Goal: Task Accomplishment & Management: Manage account settings

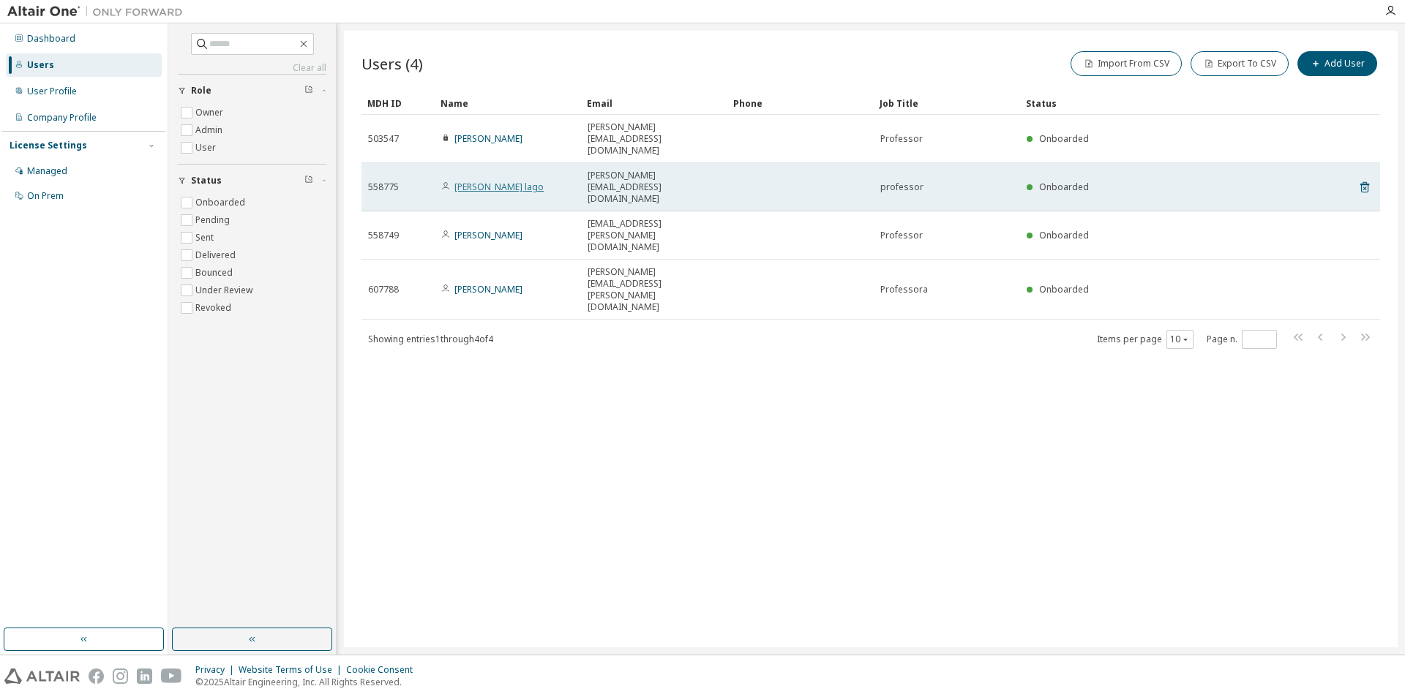
click at [494, 181] on link "[PERSON_NAME] lago" at bounding box center [498, 187] width 89 height 12
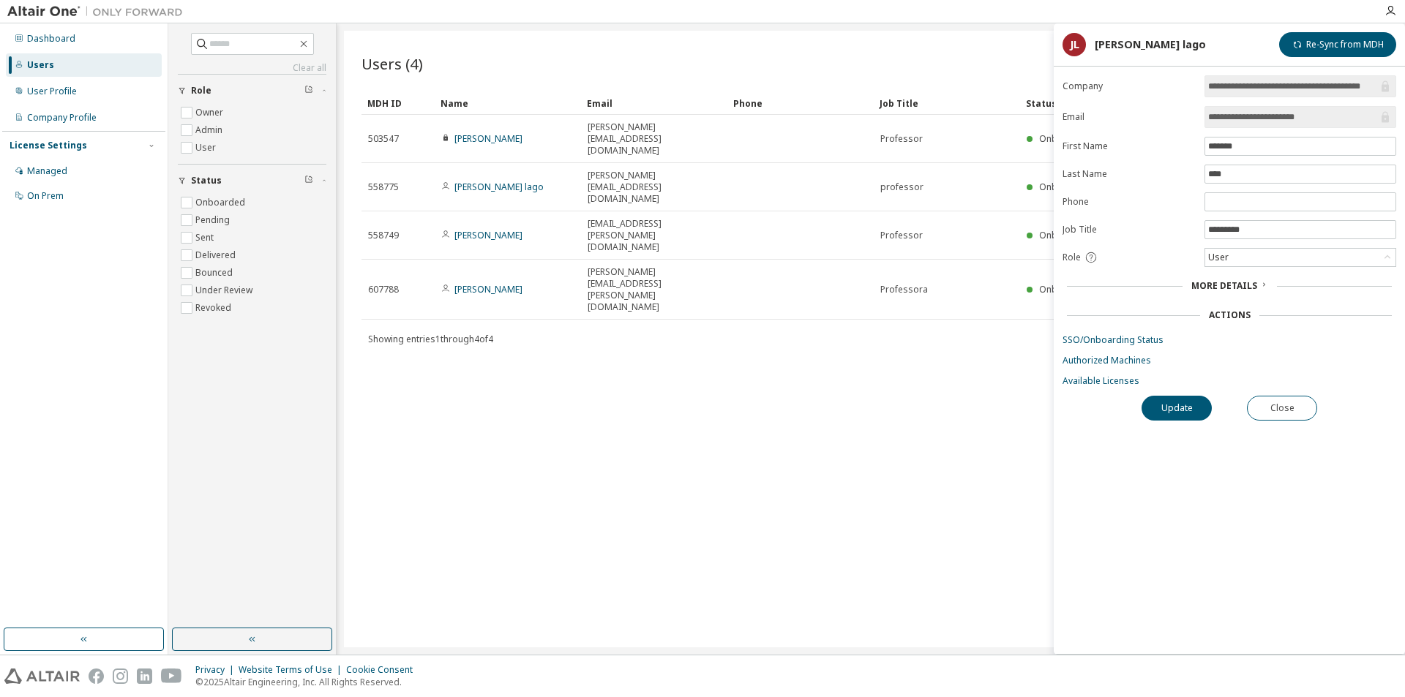
click at [565, 271] on div "Users (4) Import From CSV Export To CSV Add User Clear Load Save Save As Field …" at bounding box center [871, 339] width 1054 height 617
click at [934, 478] on div "Users (4) Import From CSV Export To CSV Add User Clear Load Save Save As Field …" at bounding box center [871, 339] width 1054 height 617
click at [1268, 401] on button "Close" at bounding box center [1282, 408] width 70 height 25
